Goal: Task Accomplishment & Management: Manage account settings

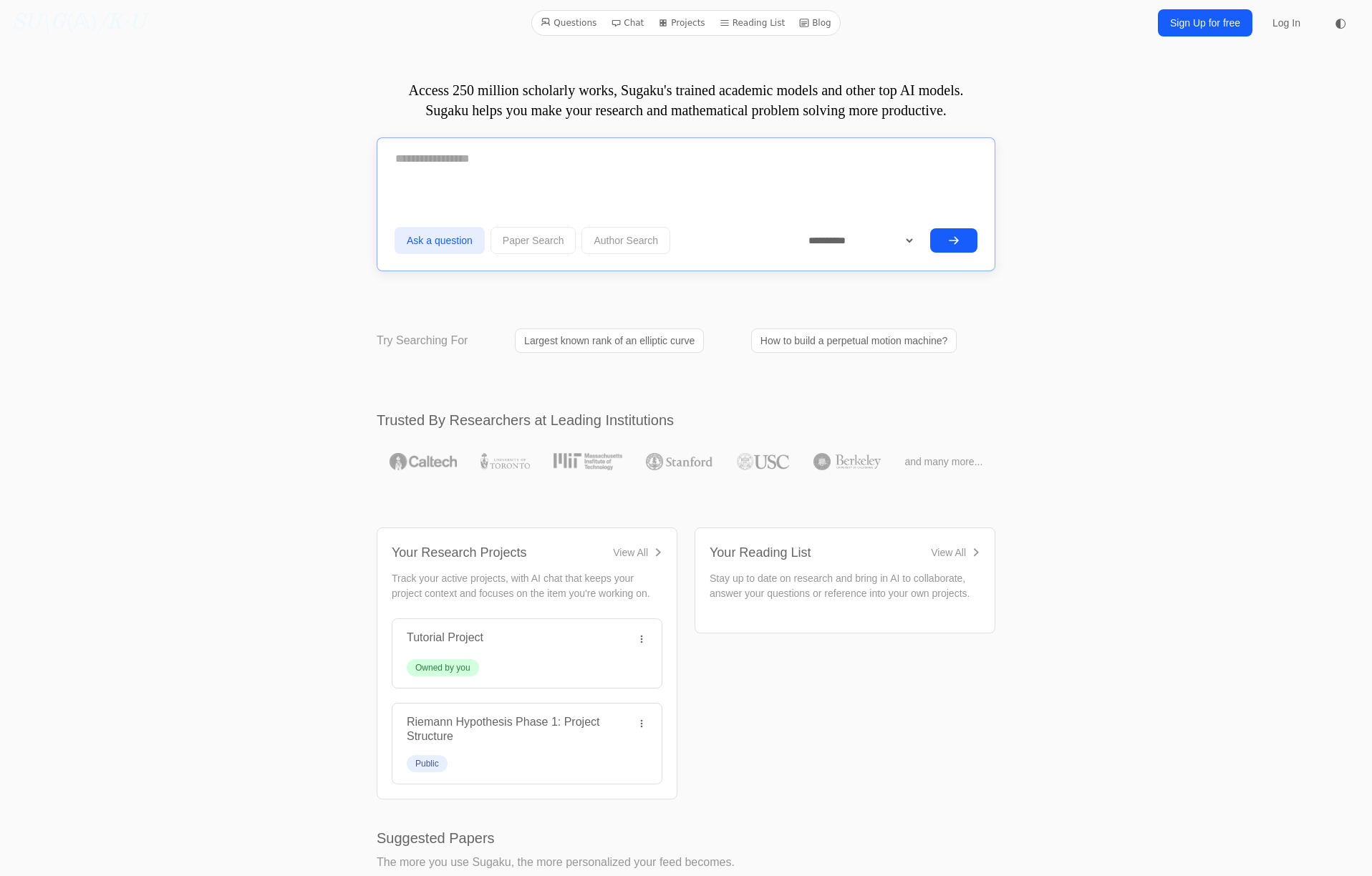
click at [442, 159] on textarea at bounding box center [685, 159] width 583 height 36
click at [427, 180] on div at bounding box center [685, 165] width 583 height 47
click at [417, 166] on textarea at bounding box center [685, 159] width 583 height 36
paste textarea "**********"
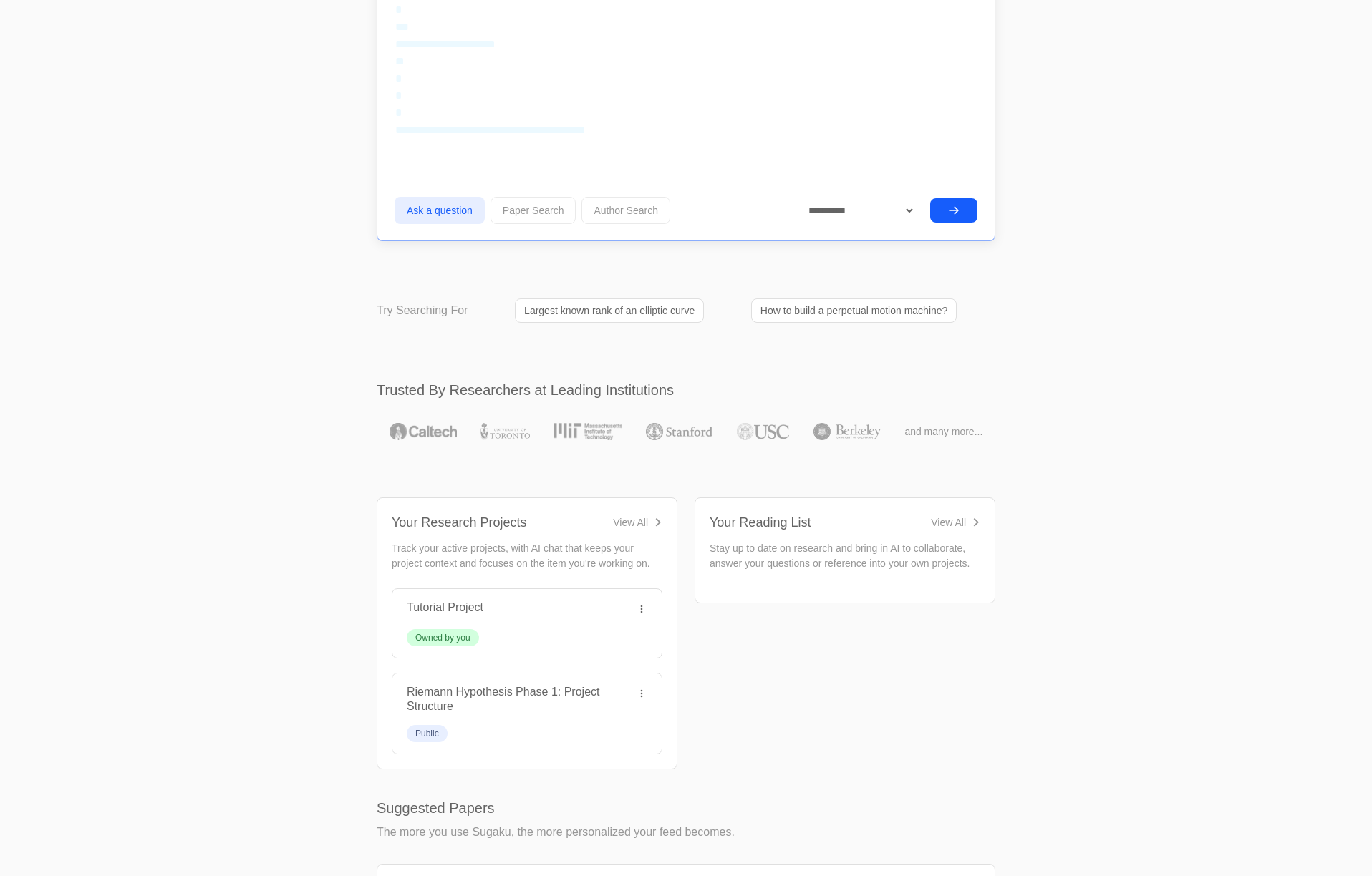
scroll to position [1405, 0]
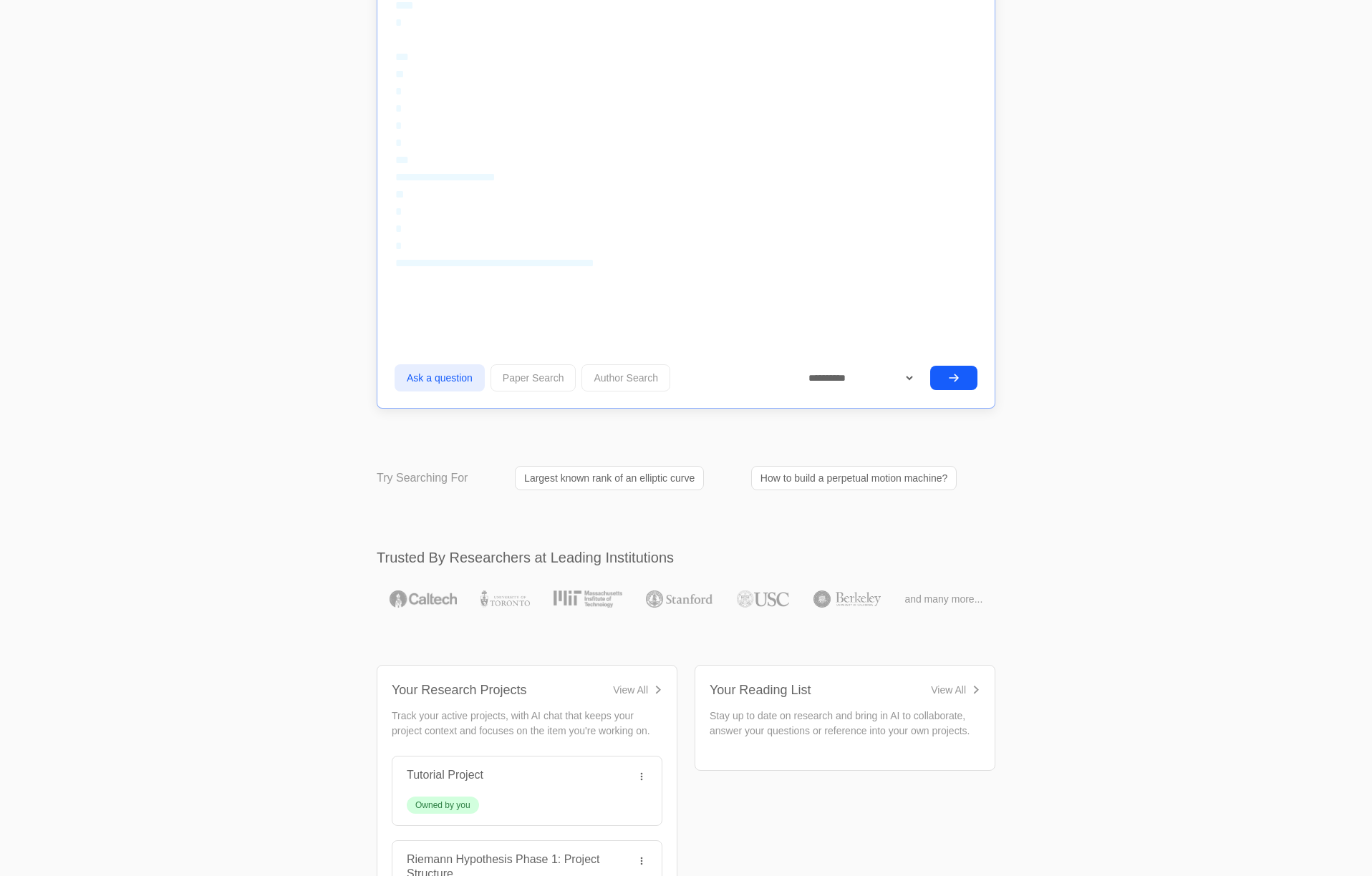
scroll to position [1395, 0]
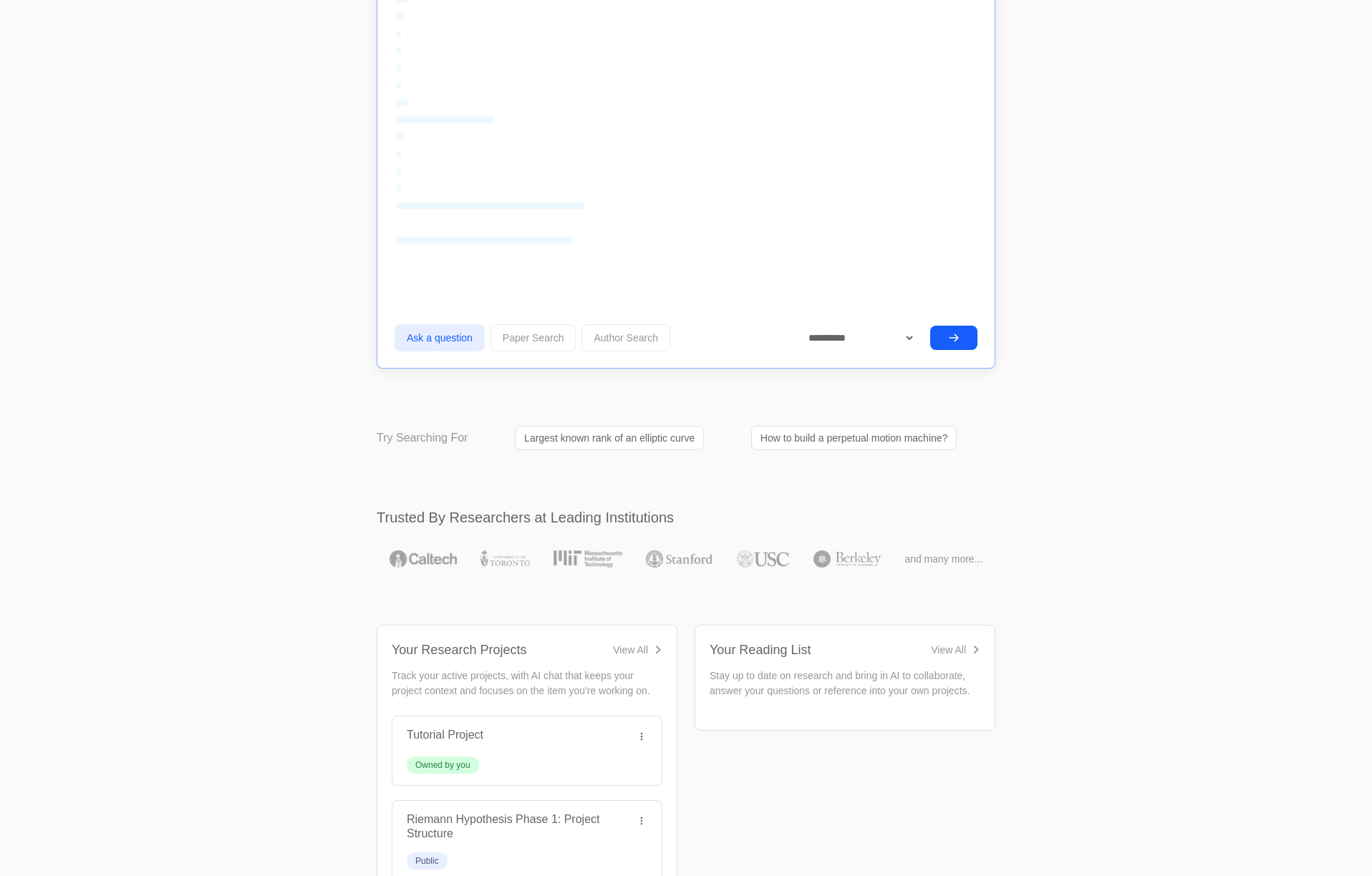
type textarea "**********"
click at [942, 342] on button "submit" at bounding box center [953, 337] width 47 height 24
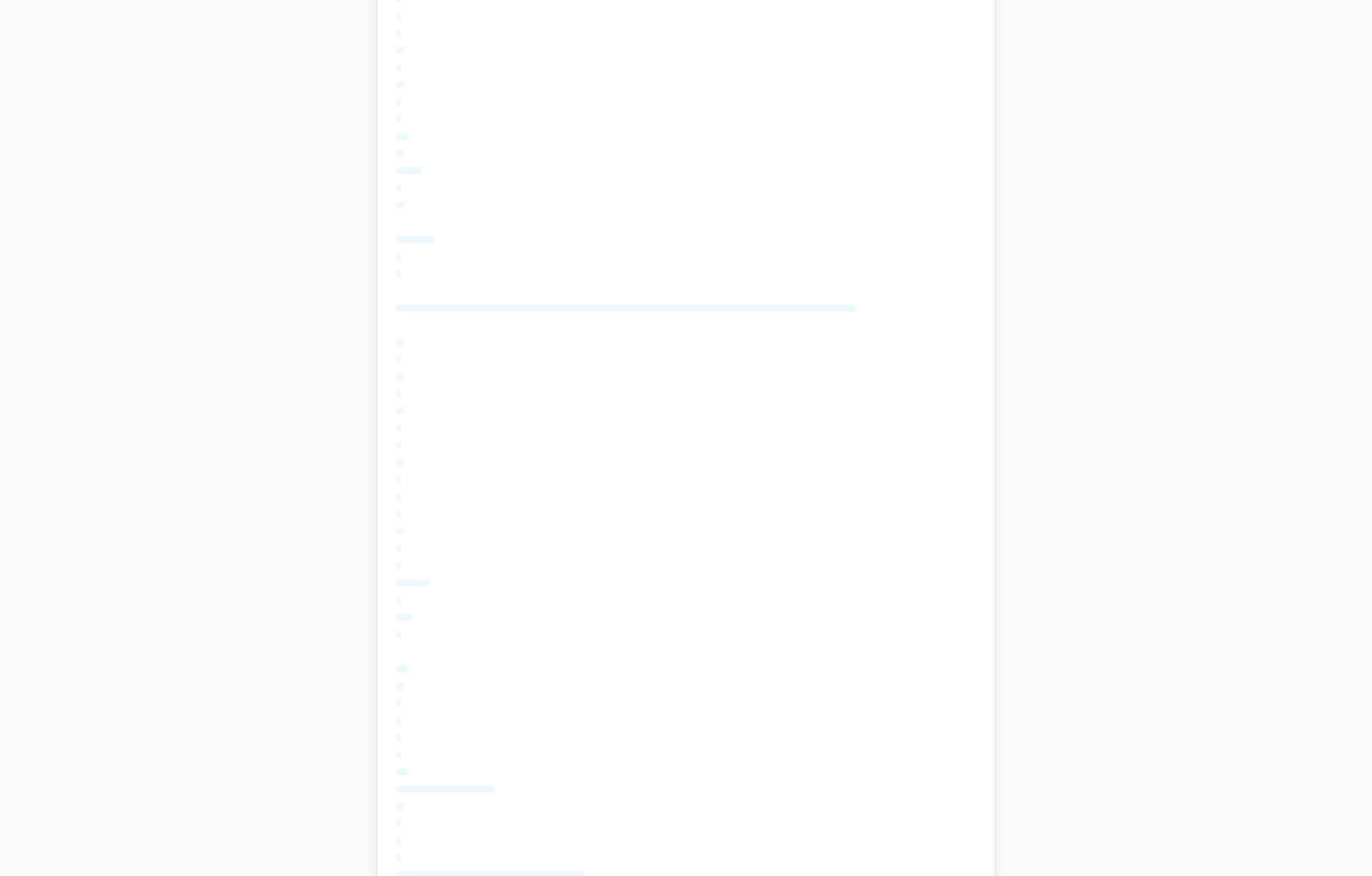
scroll to position [705, 0]
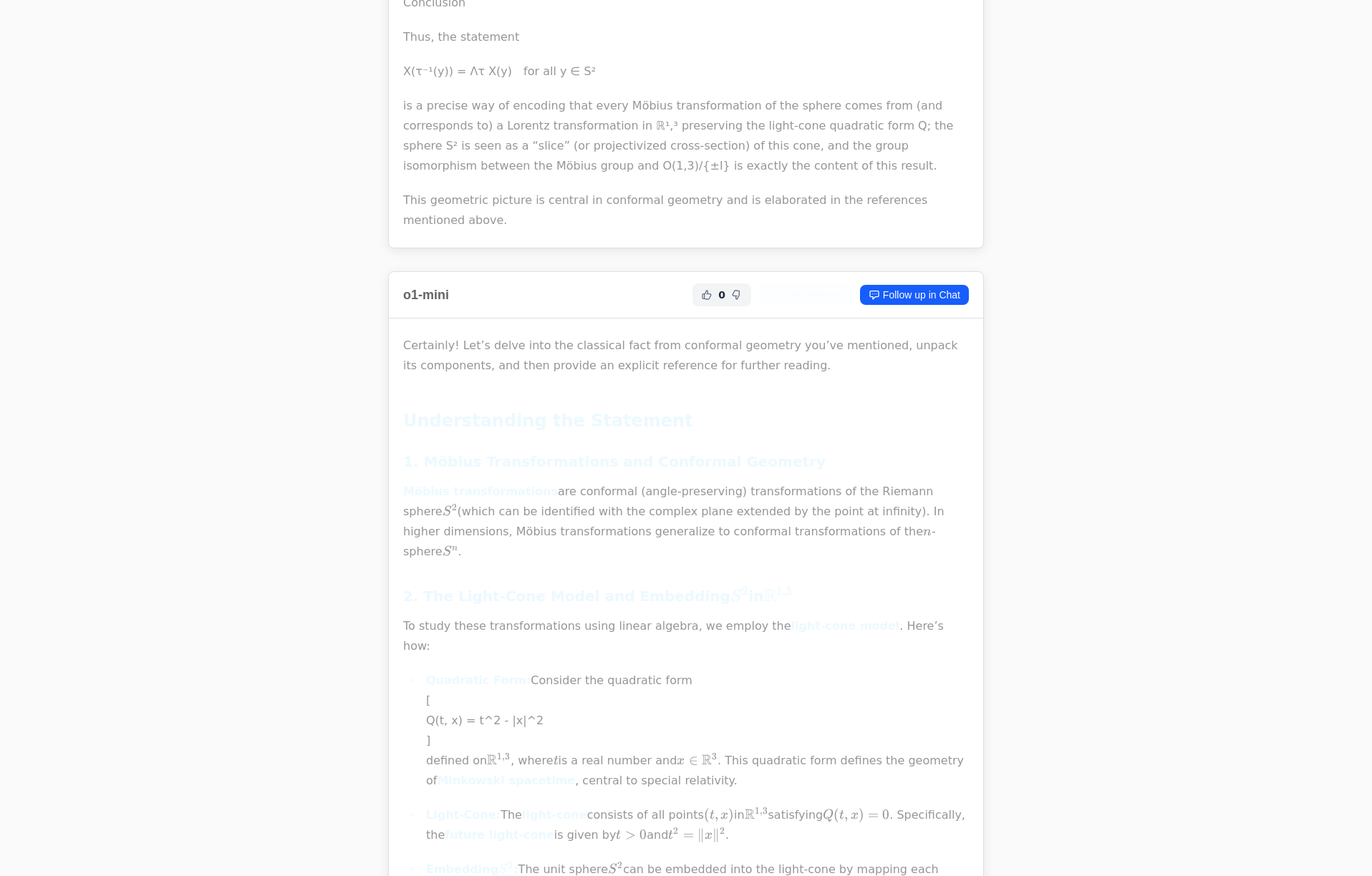
scroll to position [7685, 0]
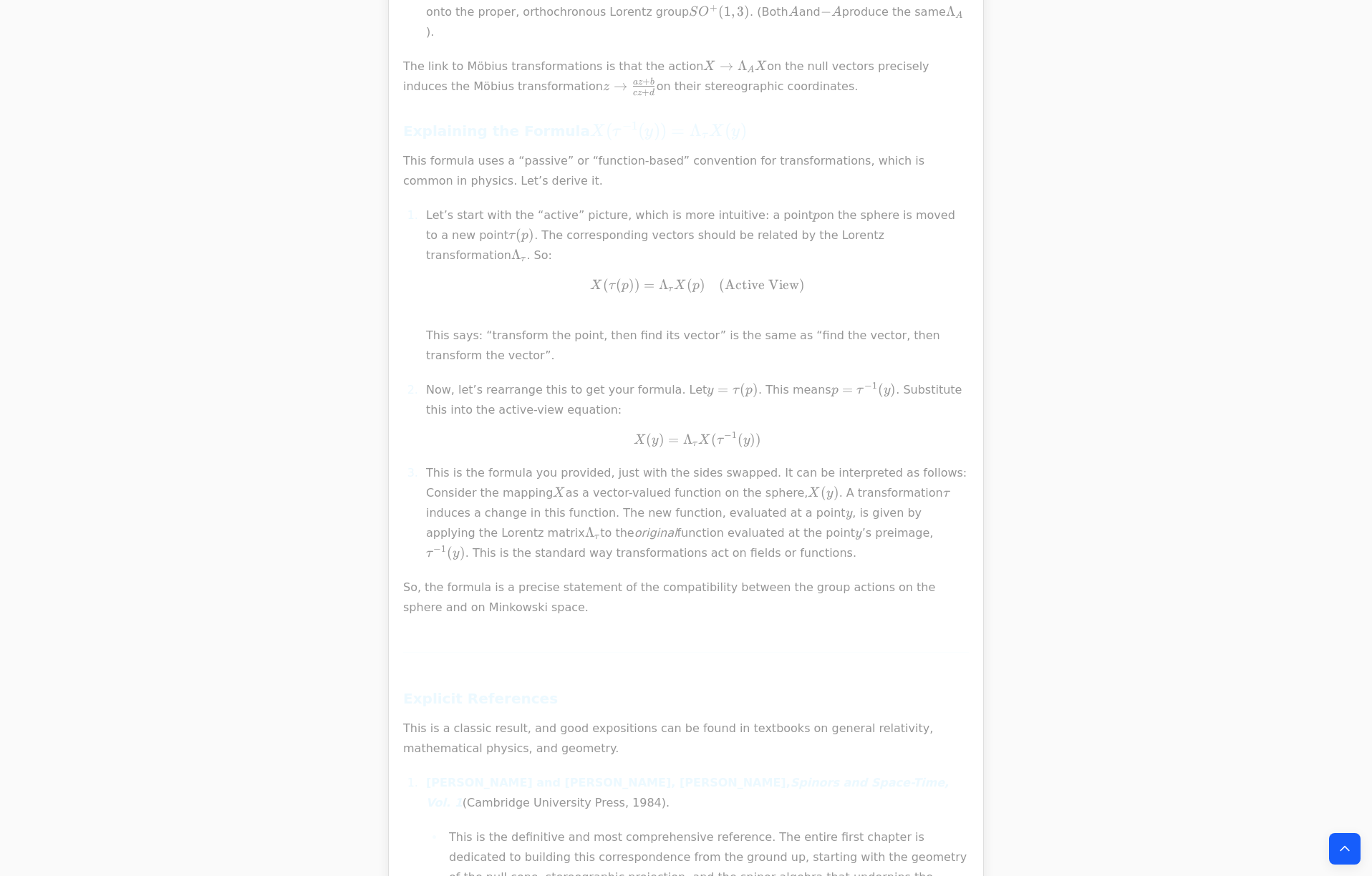
scroll to position [19334, 0]
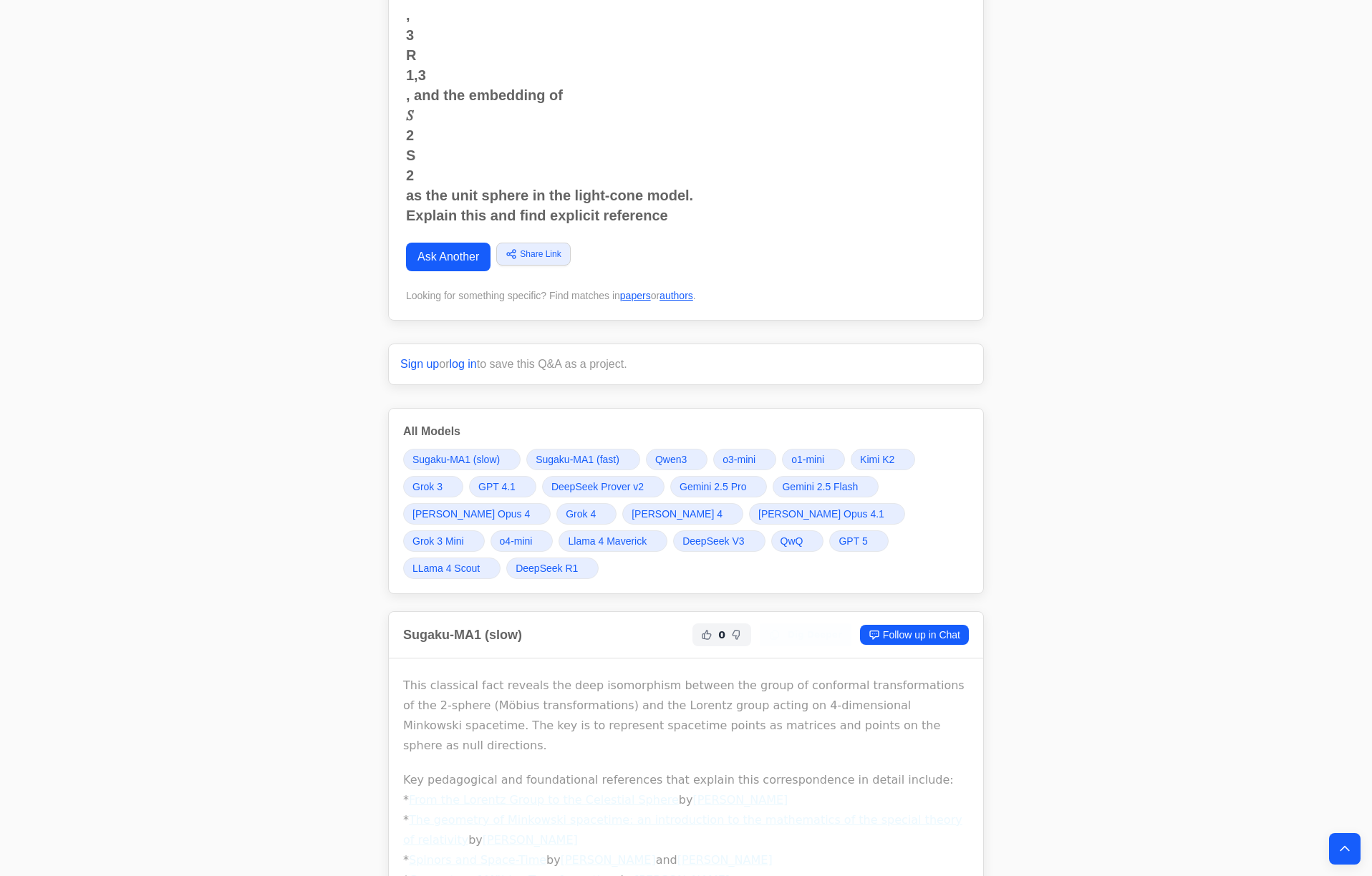
scroll to position [1523, 0]
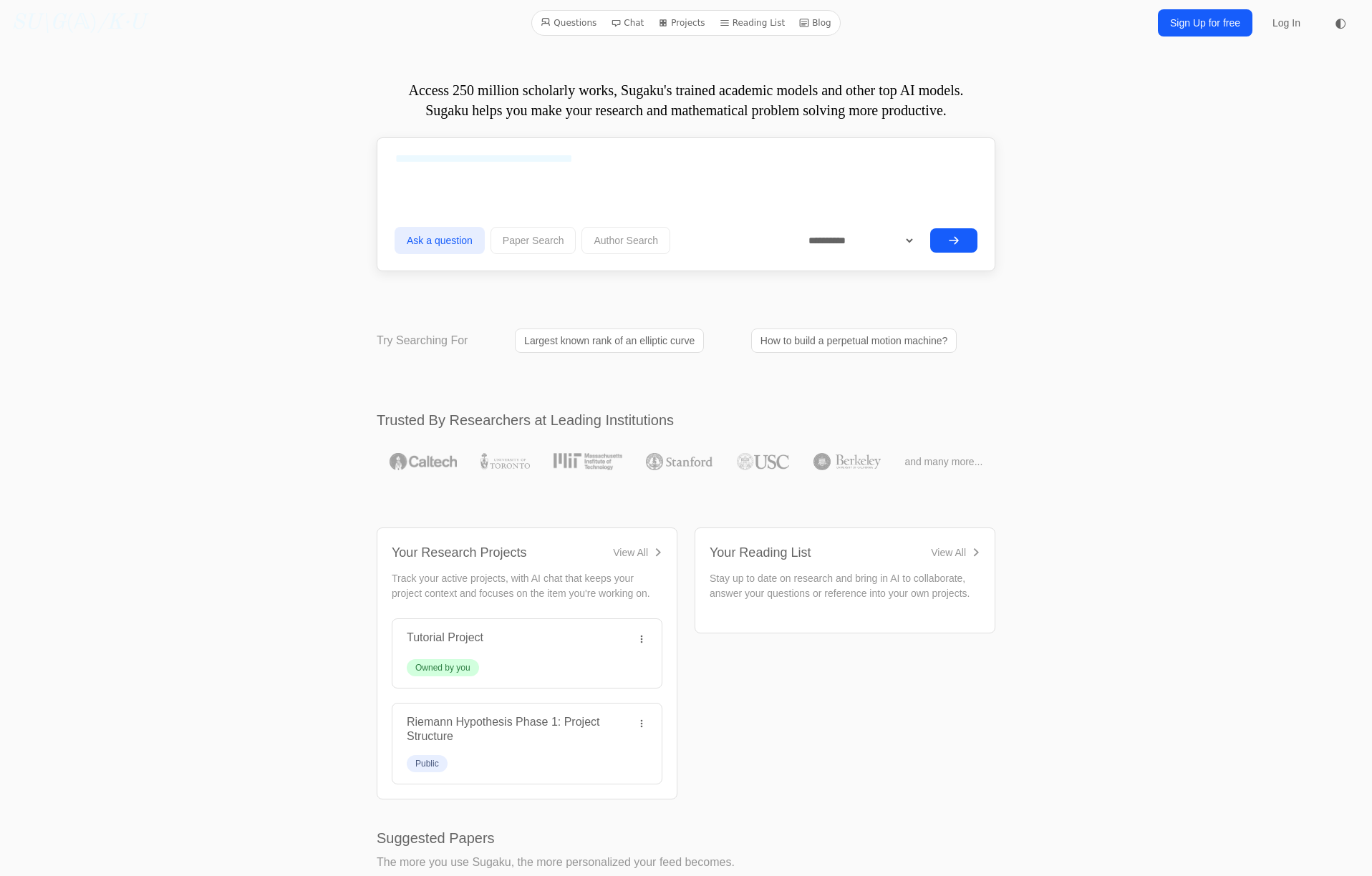
click at [1291, 17] on link "Log In" at bounding box center [1286, 22] width 45 height 26
click at [1202, 21] on link "Sign Up for free" at bounding box center [1205, 22] width 95 height 27
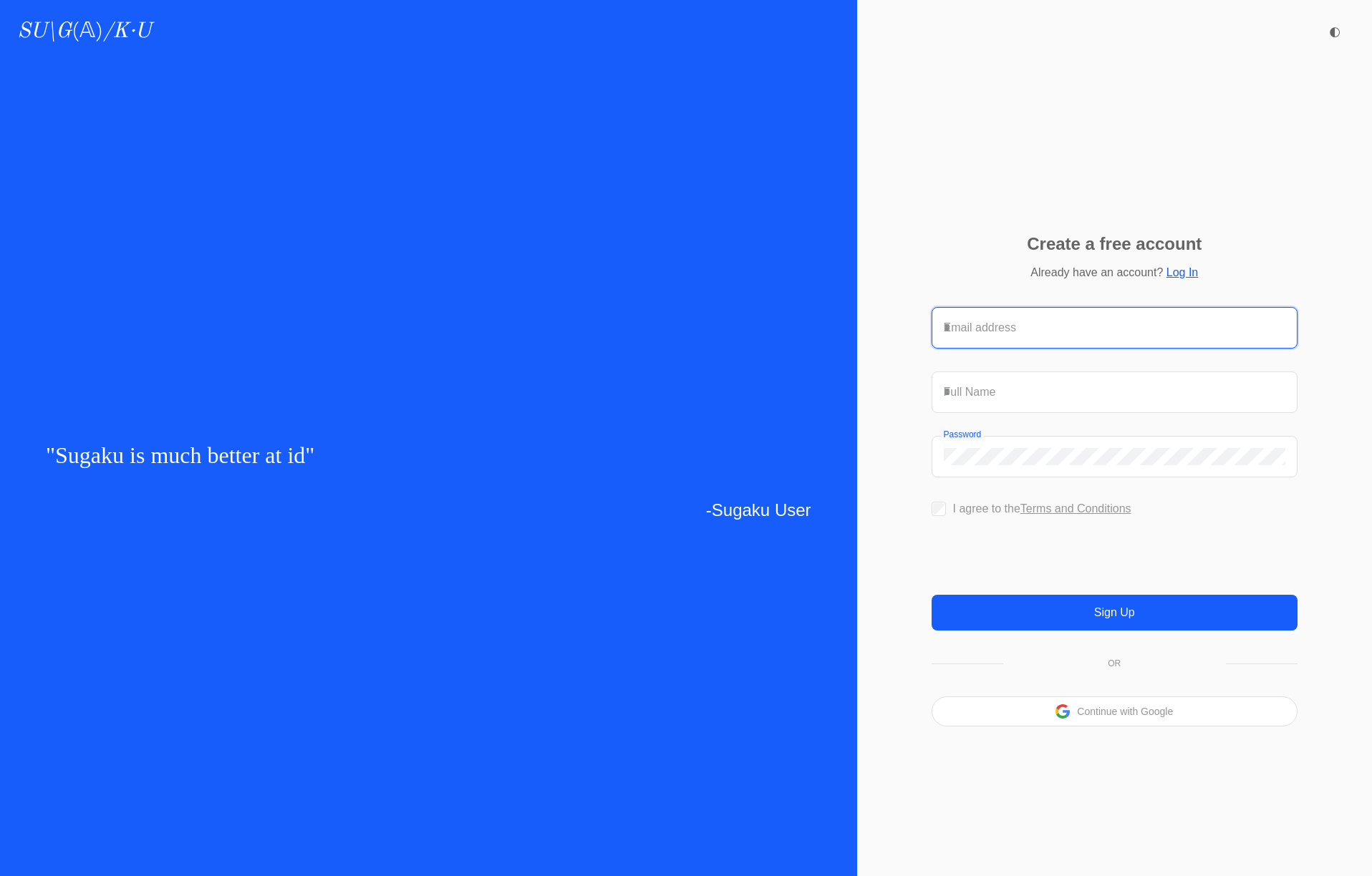
click at [1011, 319] on input "Email address" at bounding box center [1114, 327] width 342 height 17
type input "**********"
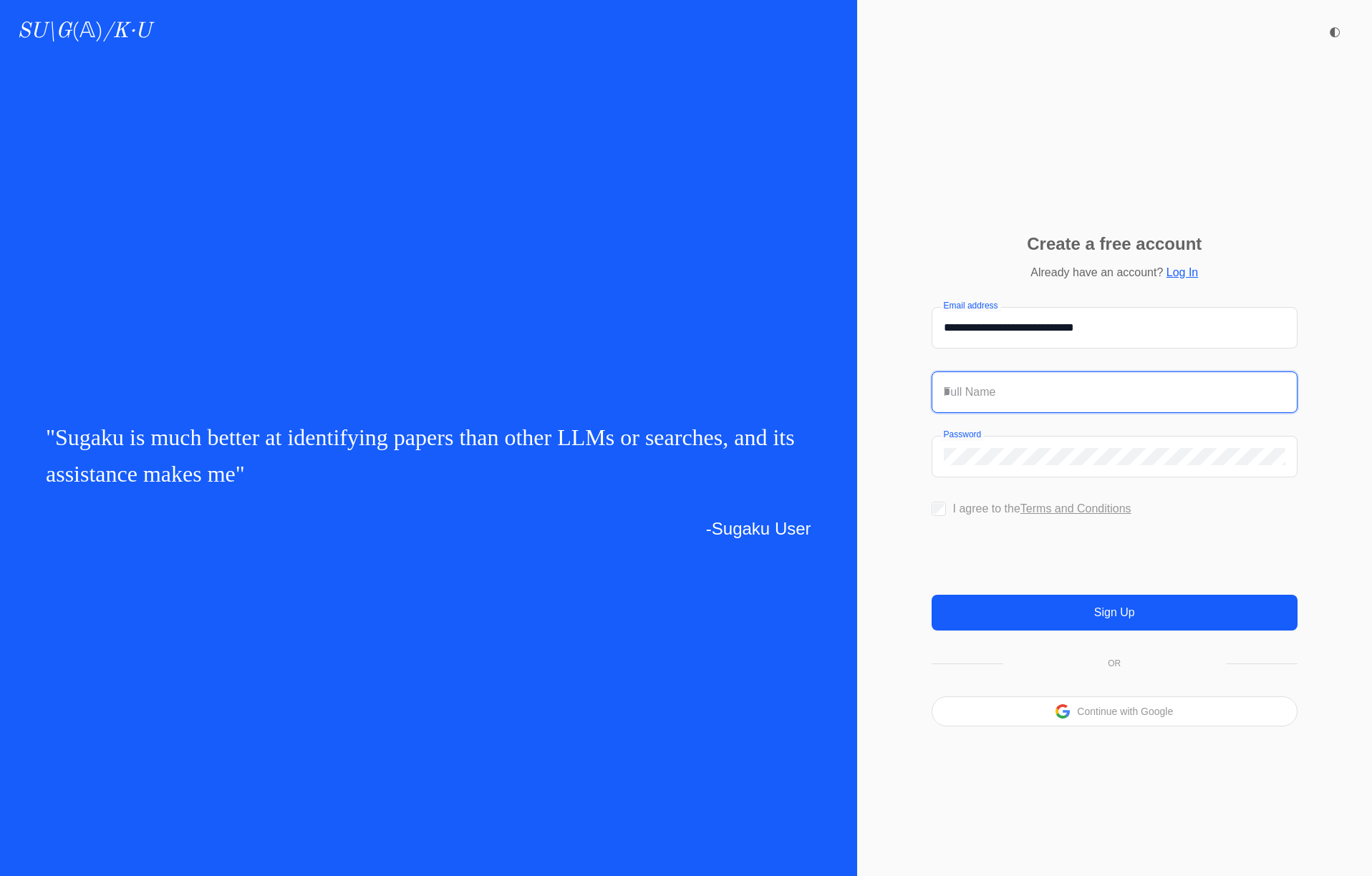
click at [1024, 384] on input "Full Name" at bounding box center [1114, 392] width 342 height 17
type input "**********"
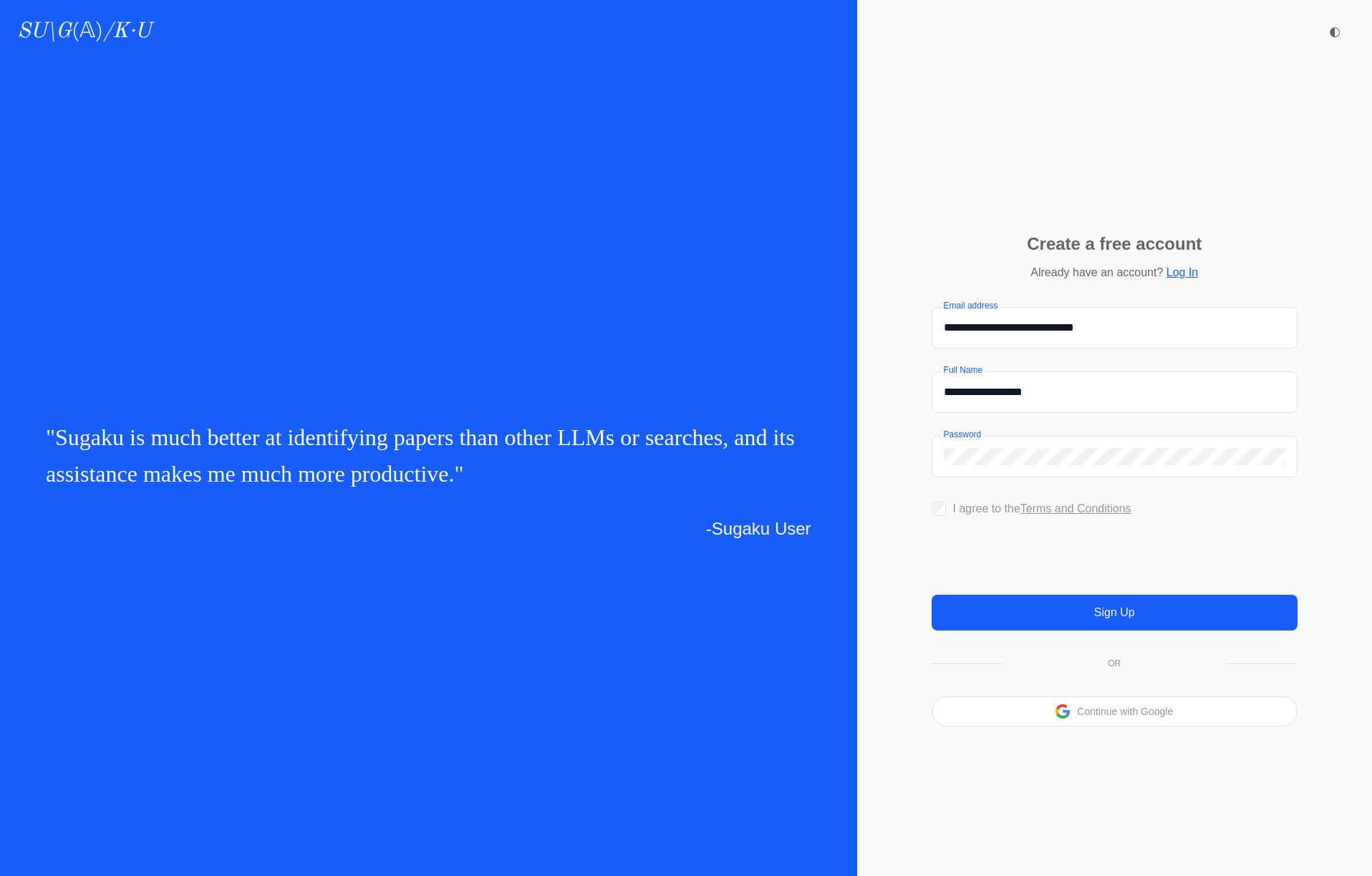
click at [965, 440] on div "Password" at bounding box center [1114, 456] width 364 height 40
click at [1123, 631] on button "Sign Up" at bounding box center [1114, 613] width 366 height 36
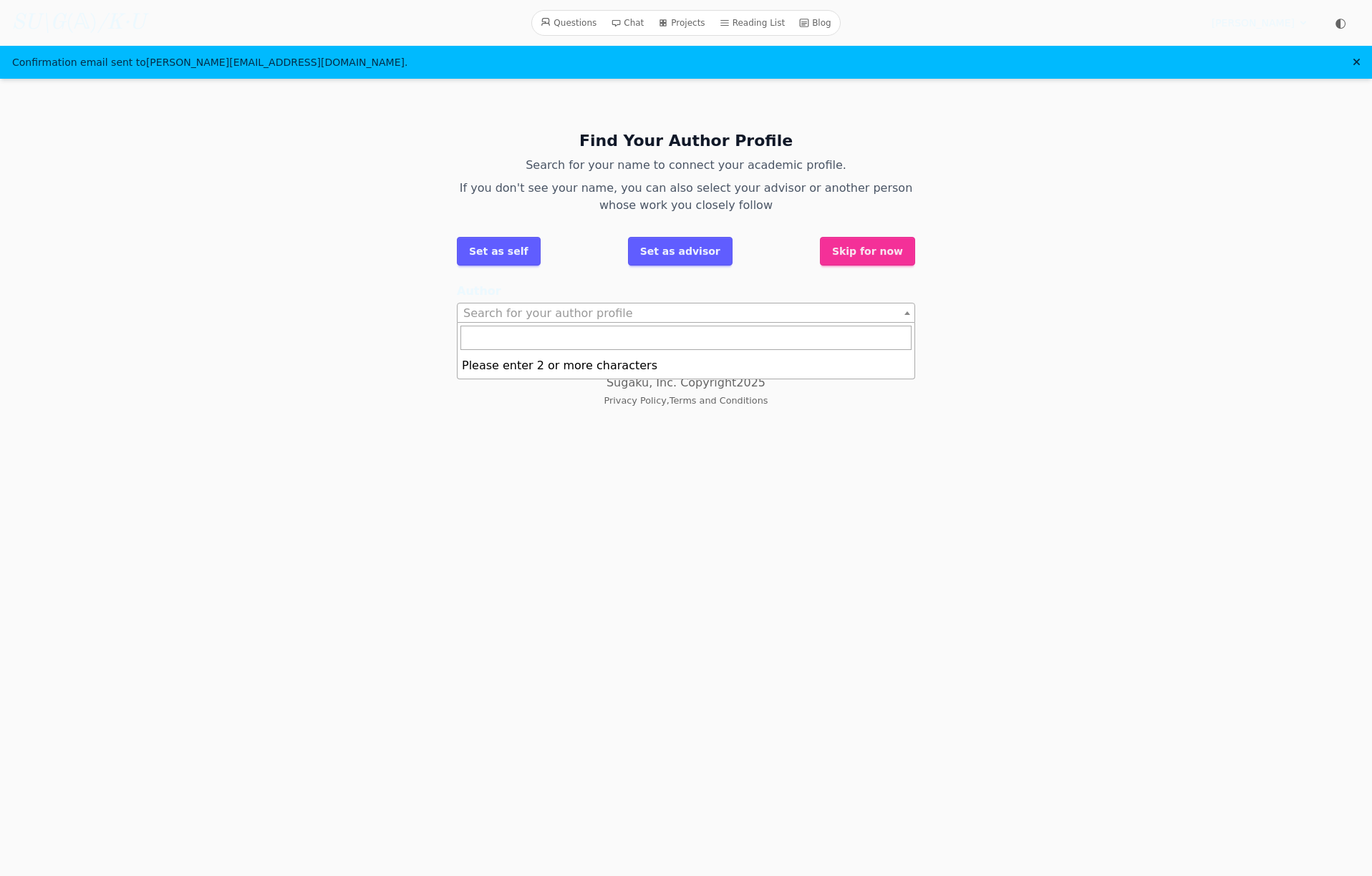
click at [897, 307] on span "Search for your author profile" at bounding box center [685, 313] width 457 height 20
click at [557, 420] on html "Questions Chat Projects Reading List Blog SU\G (𝔸) /K·U Questions Chat Projects…" at bounding box center [686, 209] width 1372 height 420
click at [873, 249] on button "Skip for now" at bounding box center [867, 251] width 96 height 28
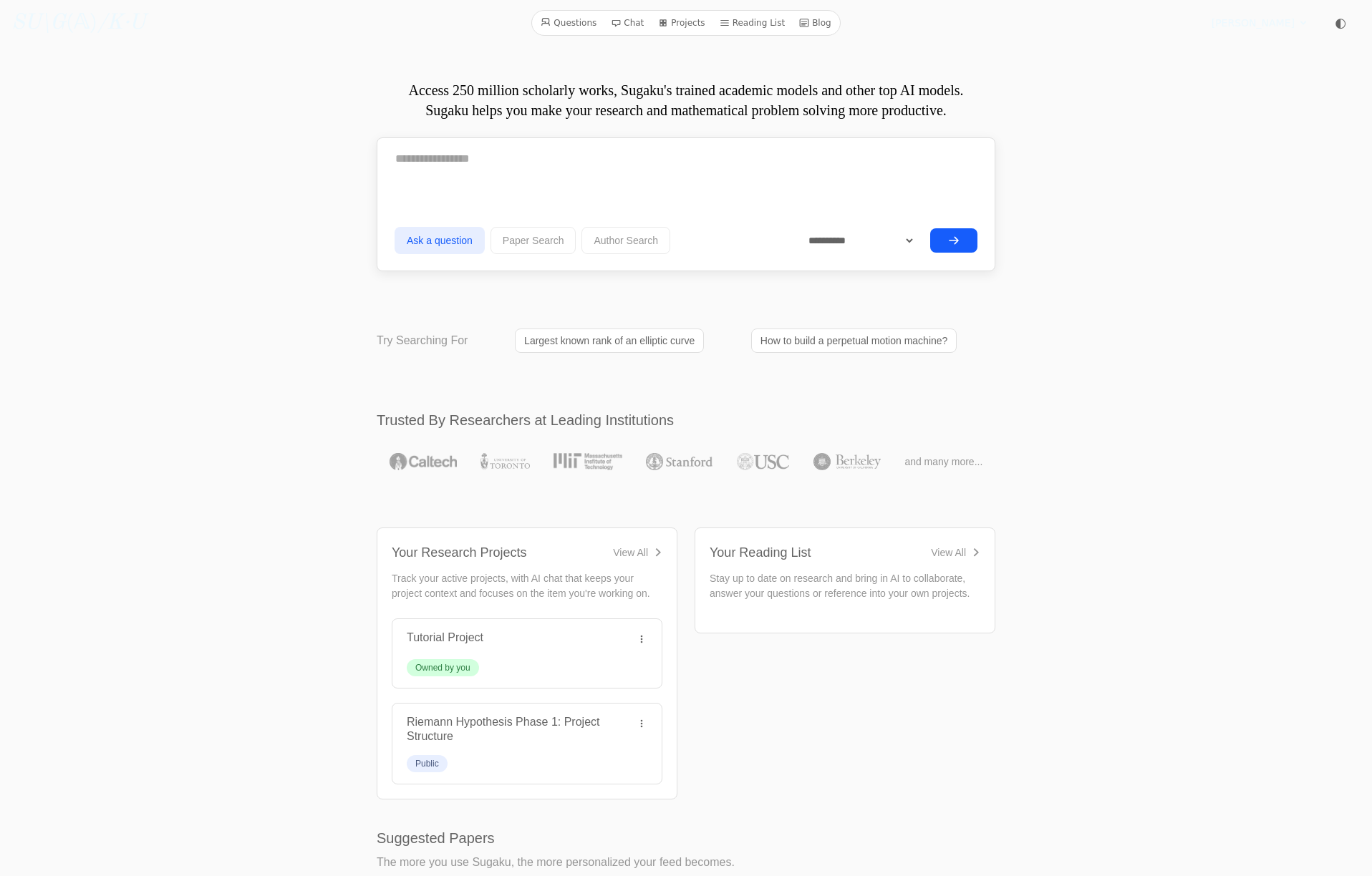
click at [1304, 27] on icon at bounding box center [1303, 23] width 12 height 12
click at [1203, 82] on link "Password" at bounding box center [1234, 81] width 137 height 27
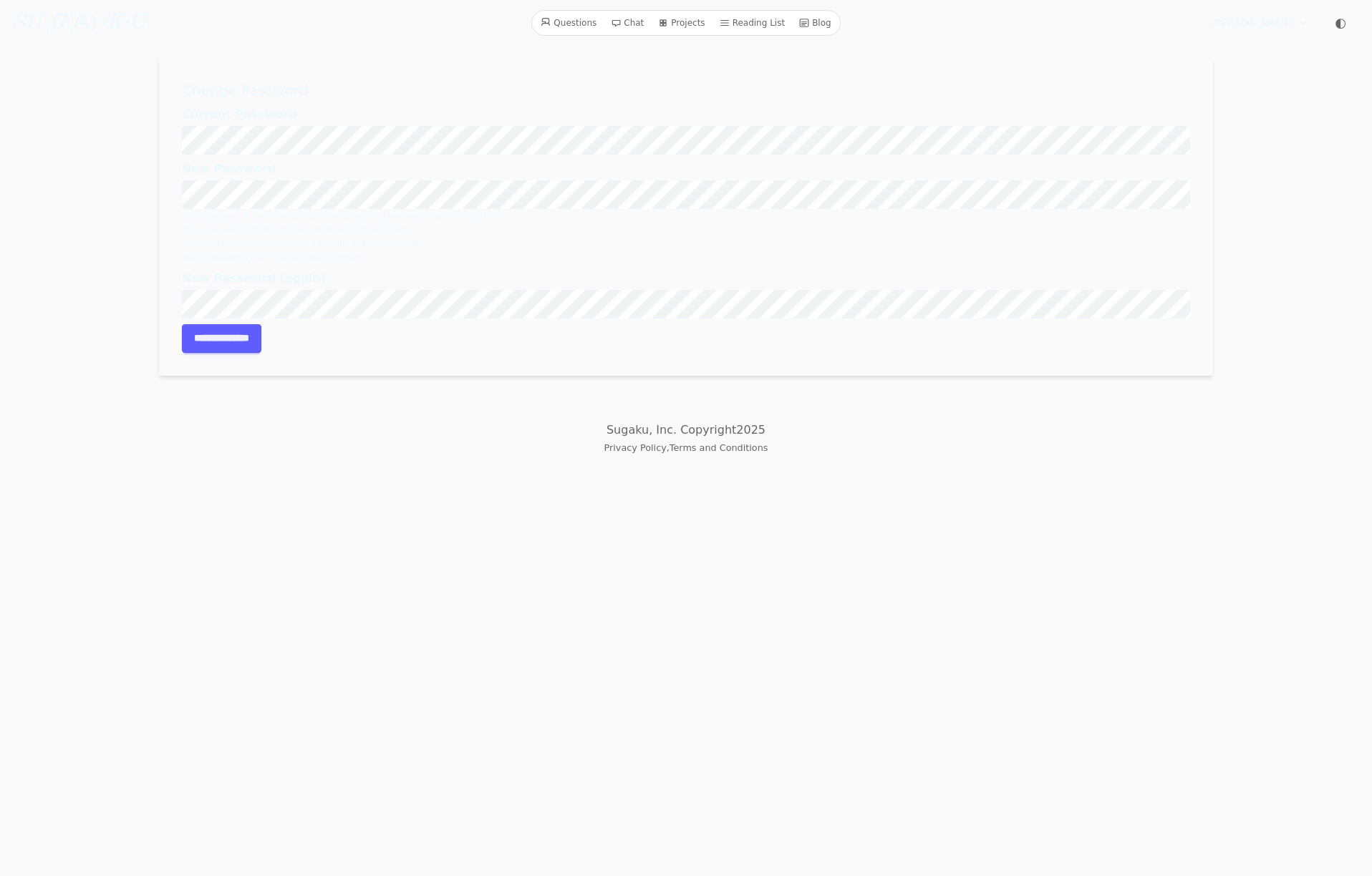
click at [248, 206] on div "New Password Your password can’t be too similar to your other personal informat…" at bounding box center [686, 212] width 1008 height 104
click at [216, 333] on input "**********" at bounding box center [222, 338] width 80 height 28
click at [239, 356] on input "**********" at bounding box center [222, 356] width 80 height 28
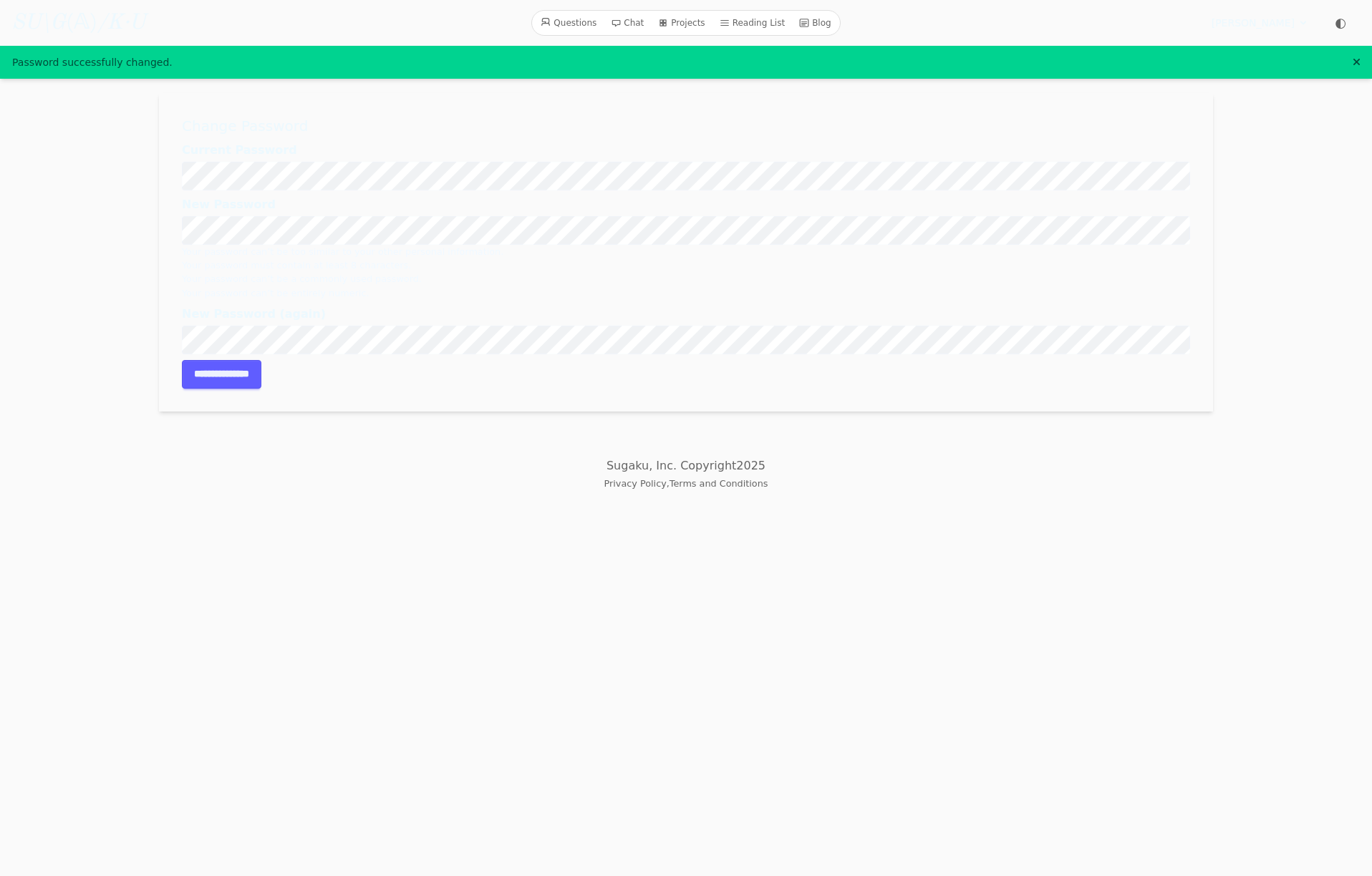
click at [1290, 19] on span "[PERSON_NAME]" at bounding box center [1253, 22] width 83 height 14
click at [1208, 55] on link "Profile" at bounding box center [1234, 55] width 137 height 27
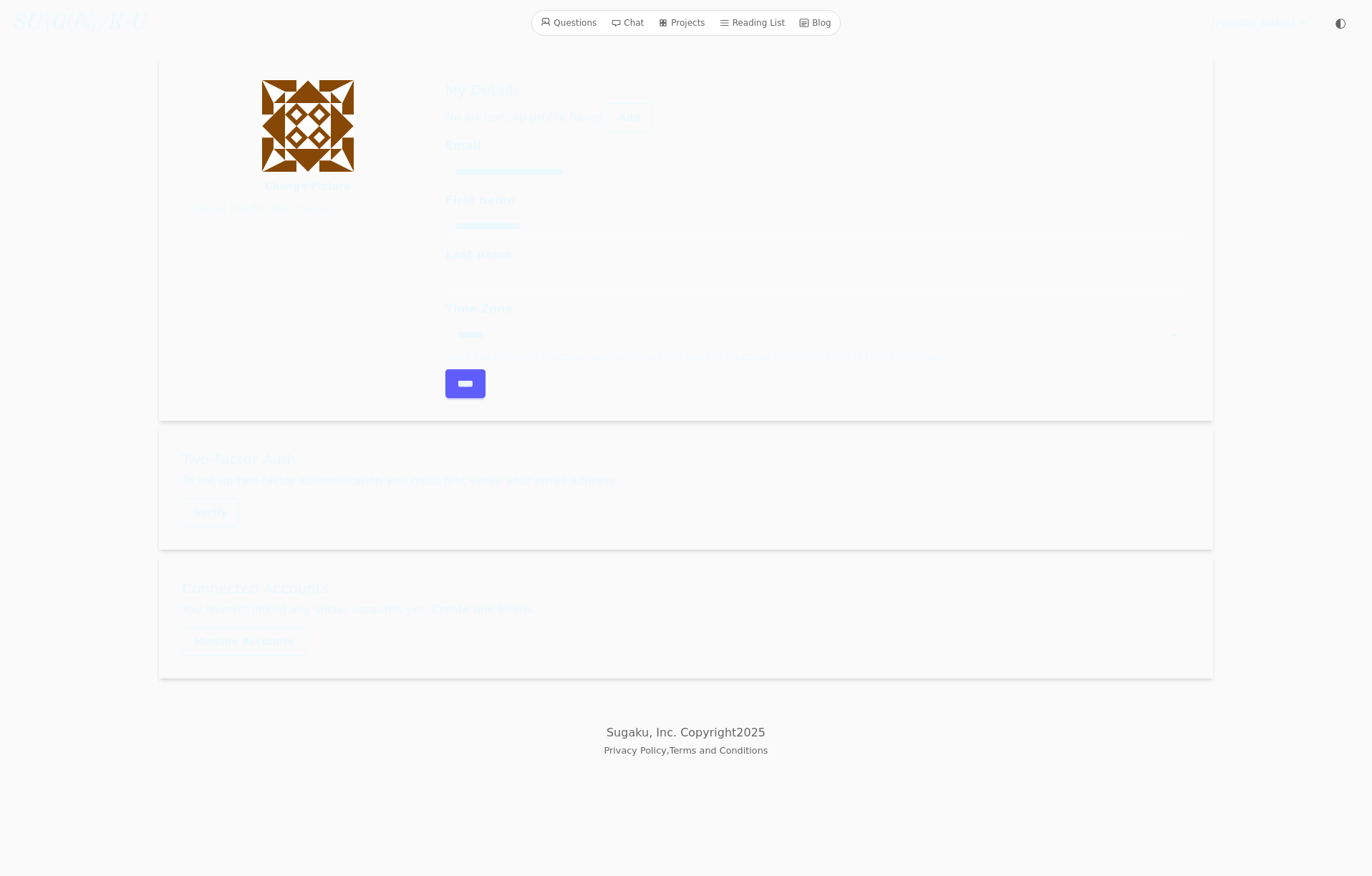
click at [578, 24] on link "Questions" at bounding box center [568, 22] width 67 height 18
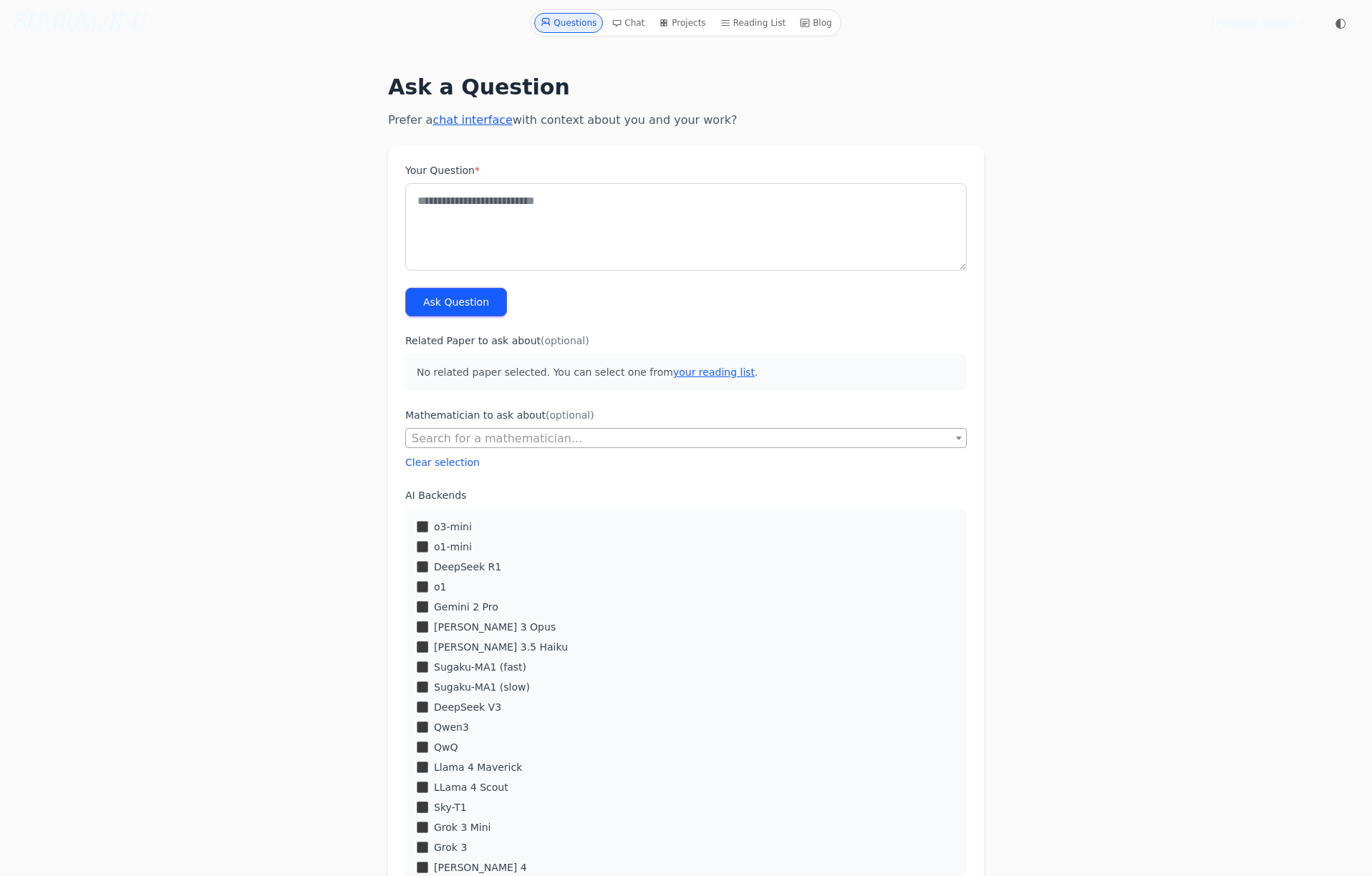
click at [662, 23] on icon at bounding box center [664, 22] width 6 height 6
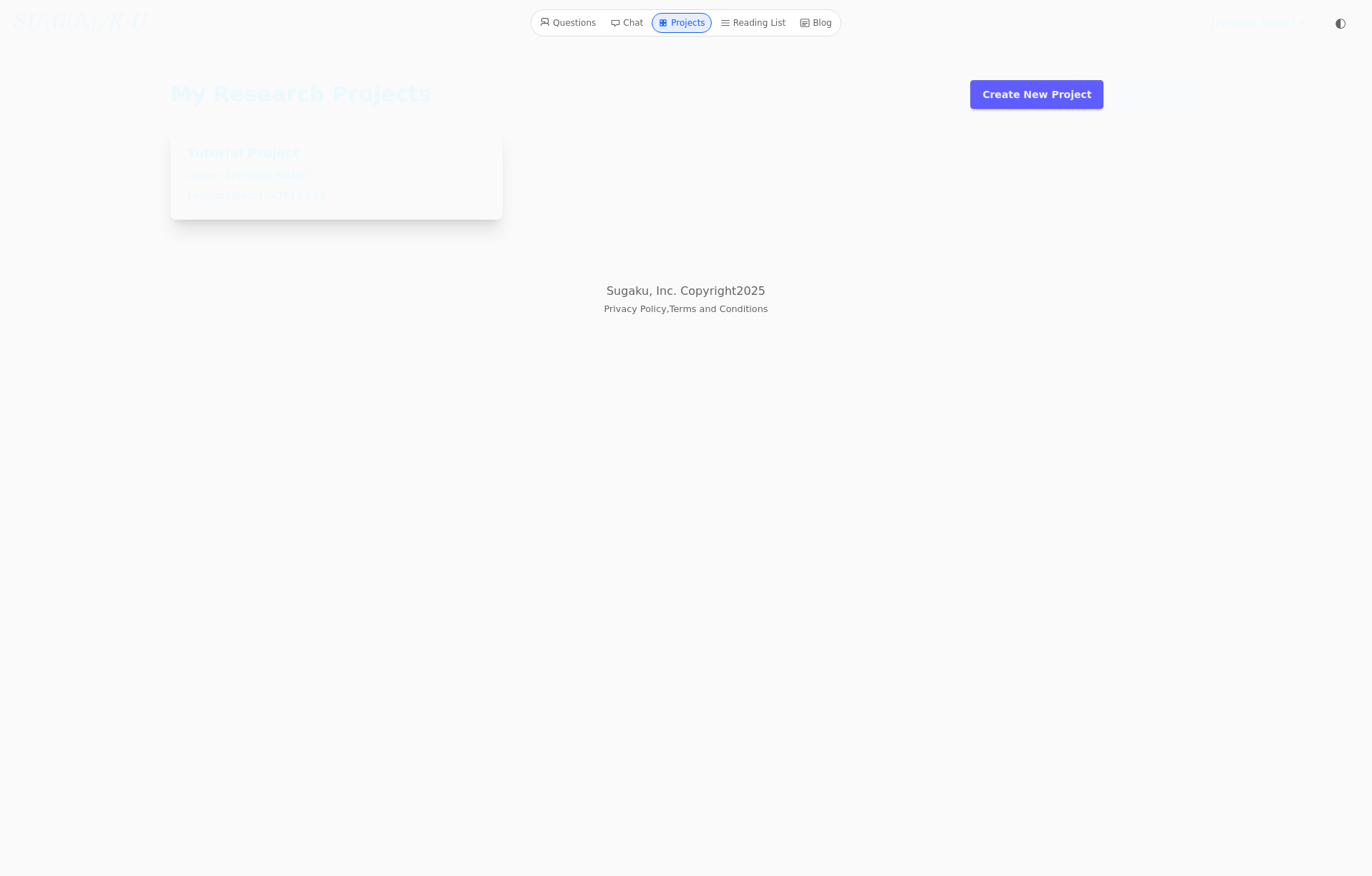
click at [570, 27] on link "Questions" at bounding box center [567, 22] width 67 height 20
